Goal: Information Seeking & Learning: Learn about a topic

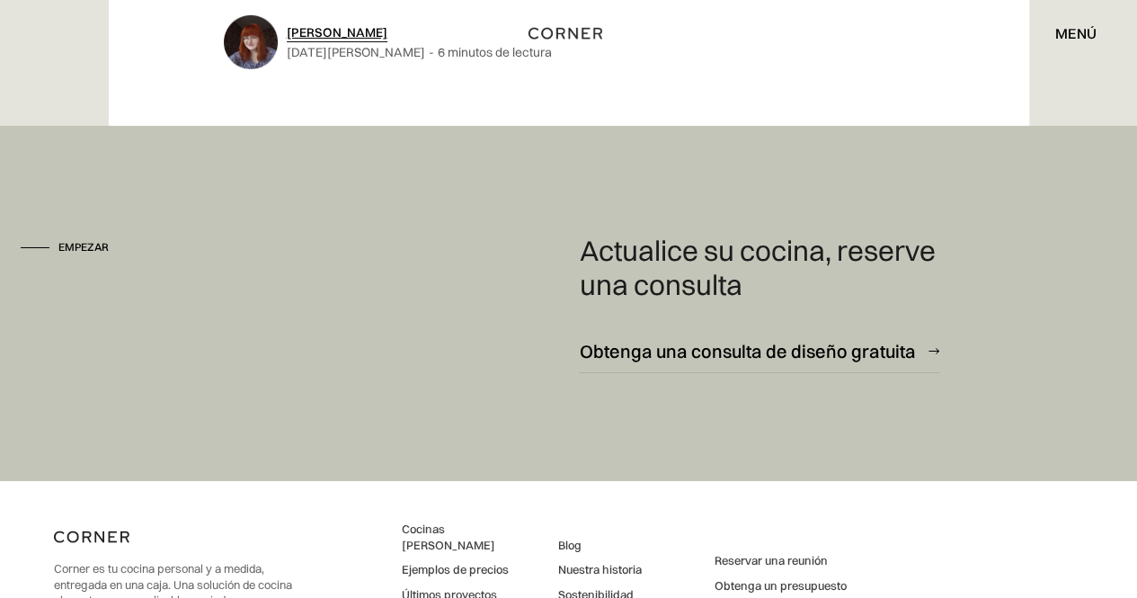
scroll to position [13431, 0]
